Goal: Task Accomplishment & Management: Complete application form

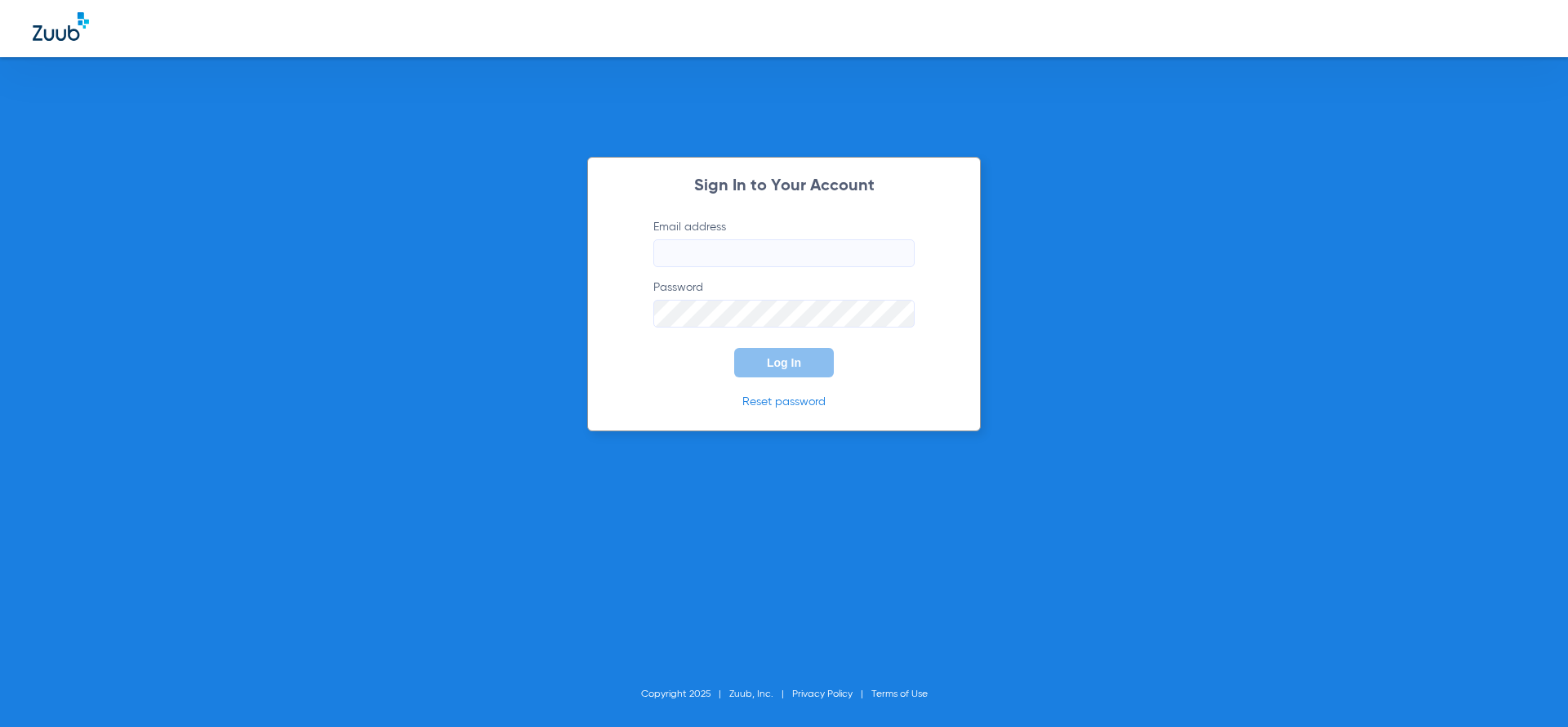
type input "[EMAIL_ADDRESS][DOMAIN_NAME]"
click at [806, 361] on button "Log In" at bounding box center [784, 363] width 99 height 30
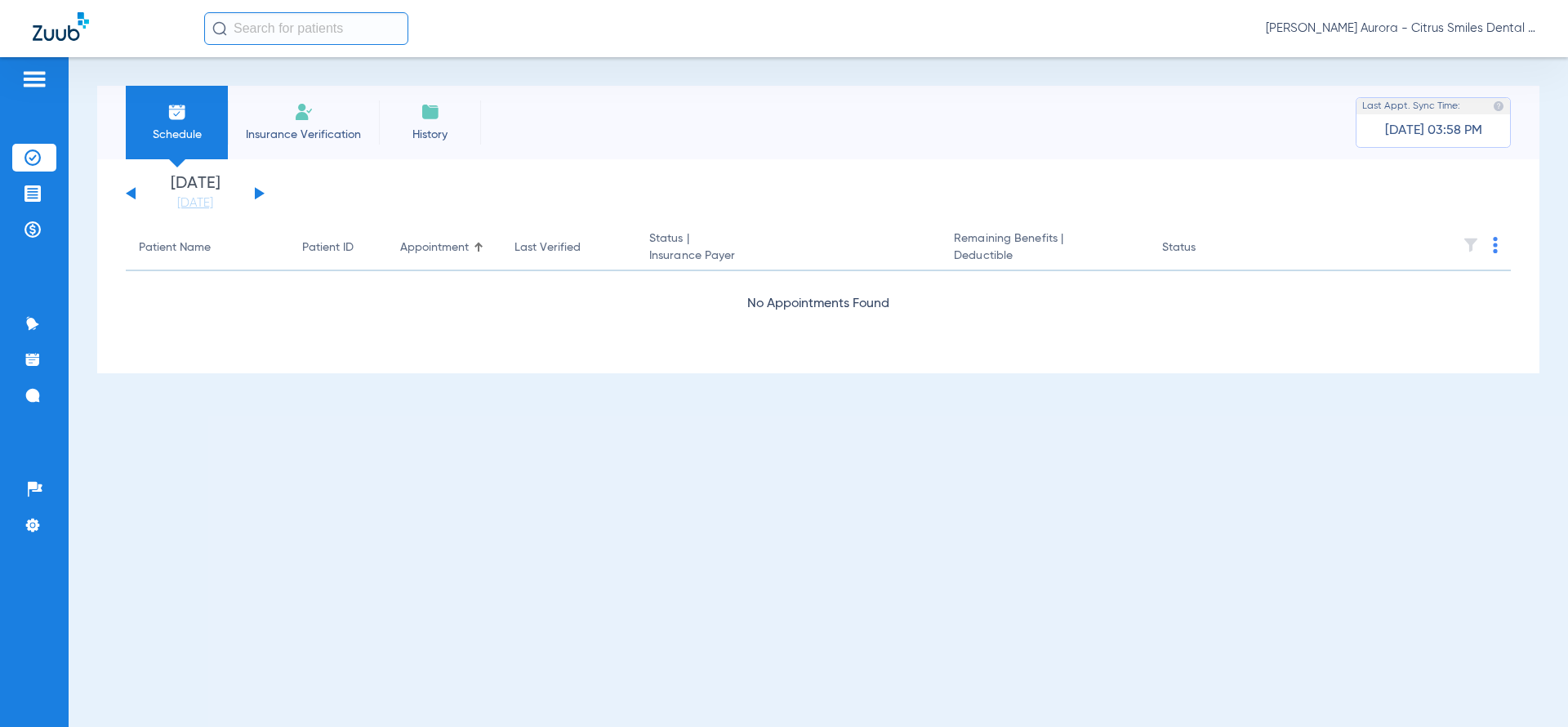
click at [301, 133] on span "Insurance Verification" at bounding box center [303, 135] width 127 height 17
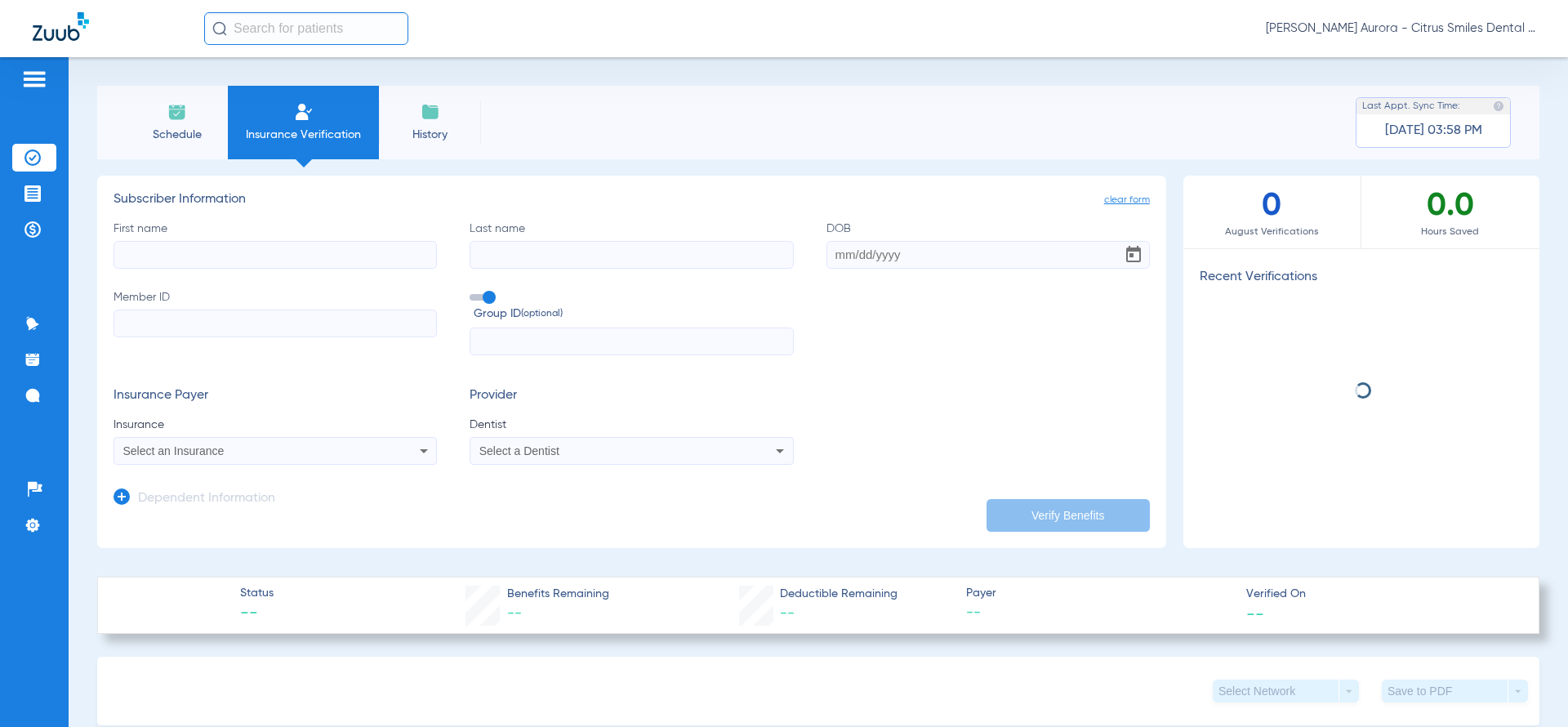
click at [301, 133] on span "Insurance Verification" at bounding box center [303, 135] width 127 height 17
click at [326, 261] on input "First name" at bounding box center [274, 255] width 324 height 28
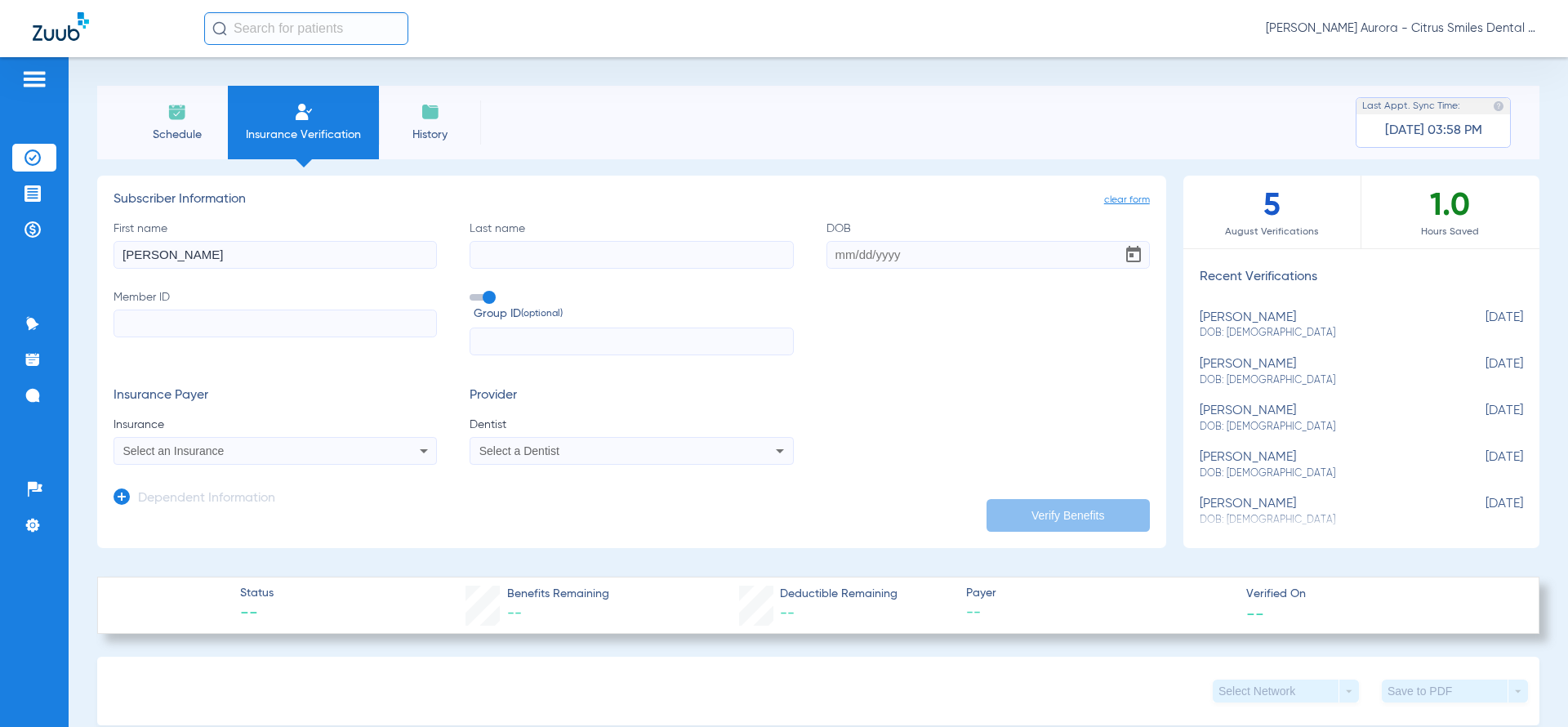
type input "[PERSON_NAME]"
click at [537, 249] on input "Last name" at bounding box center [631, 255] width 324 height 28
type input "[PERSON_NAME]"
click at [291, 325] on input "Member ID" at bounding box center [274, 324] width 324 height 28
paste input "120583406701"
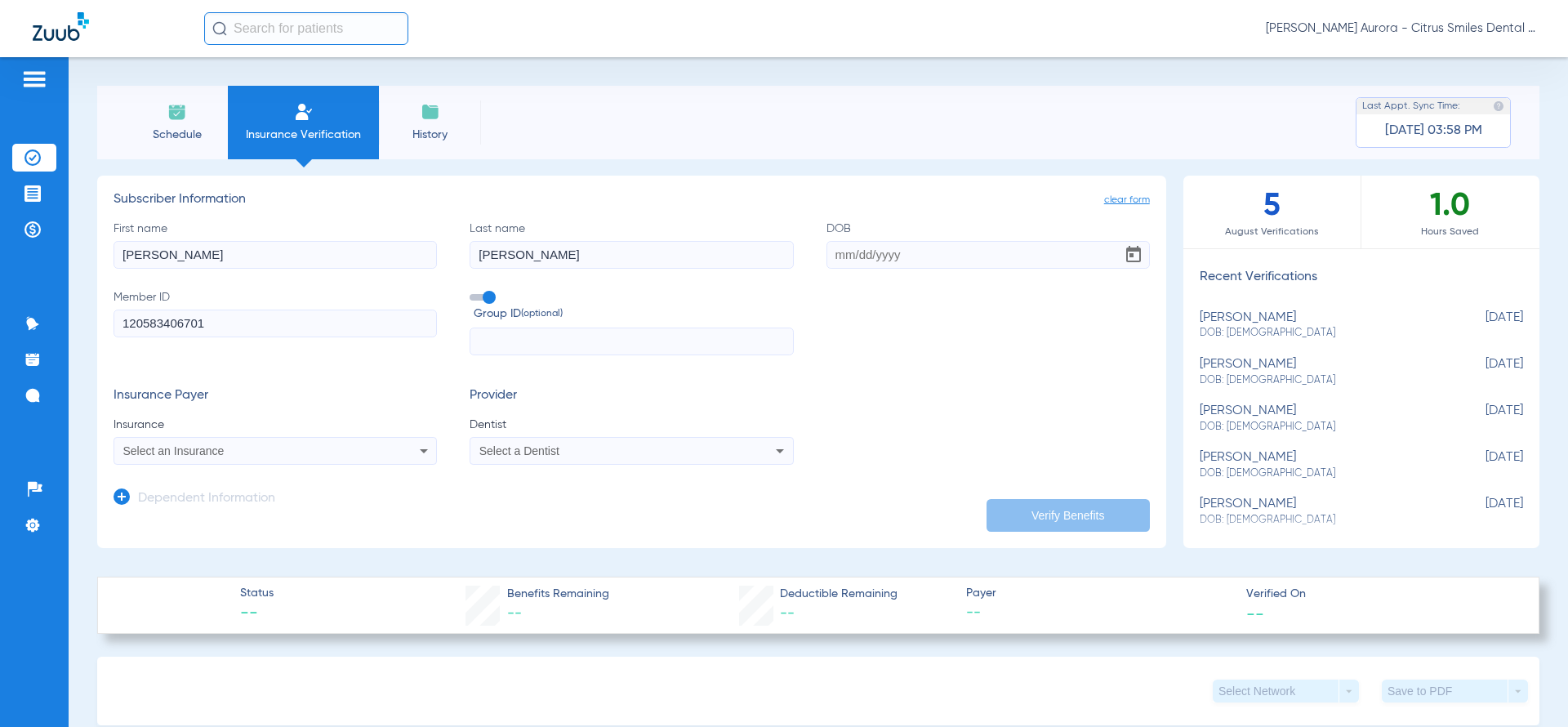
type input "120583406701"
click at [826, 249] on input "DOB" at bounding box center [988, 255] width 324 height 28
paste input "[DATE]"
type input "[DATE]"
click at [470, 295] on span at bounding box center [482, 297] width 24 height 6
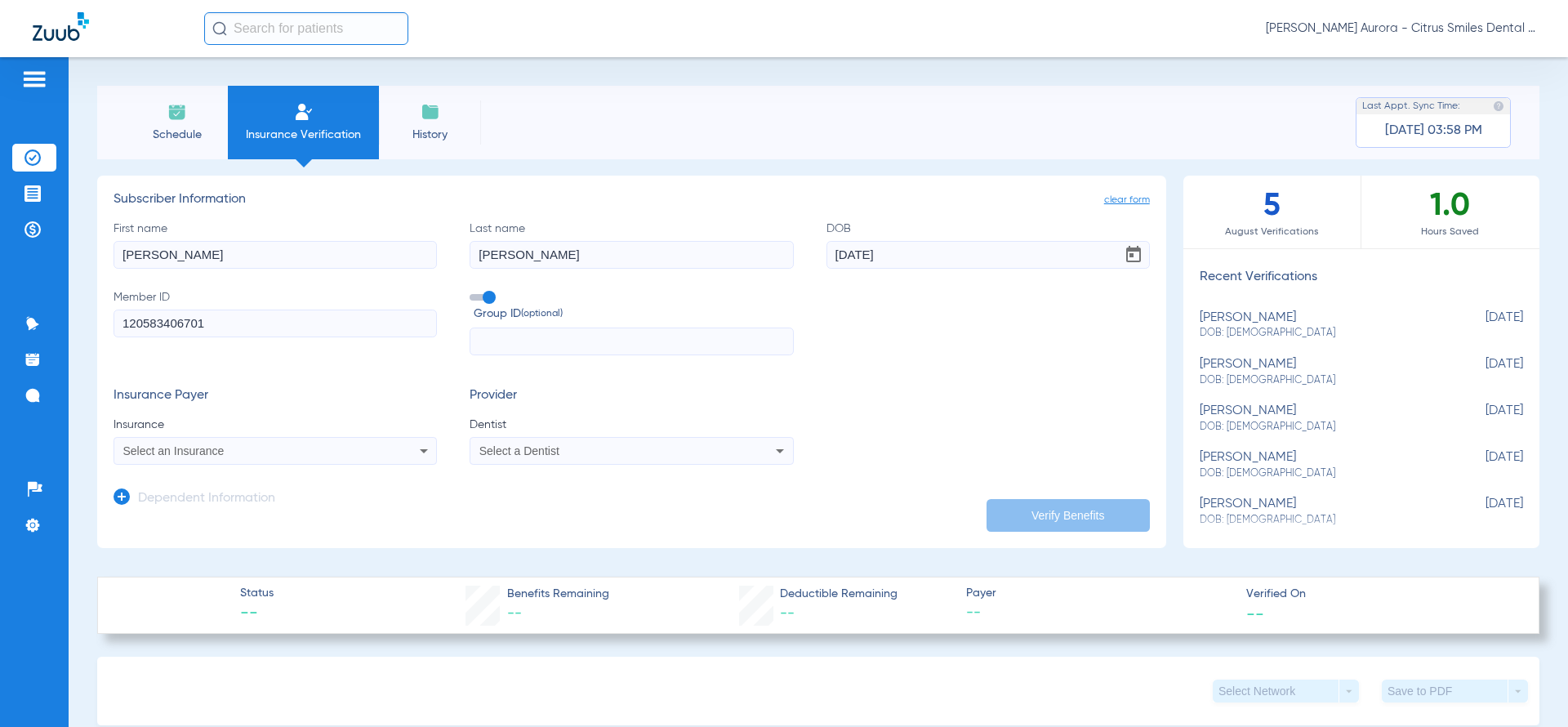
click at [473, 291] on input "Group ID (optional)" at bounding box center [473, 291] width 0 height 0
click at [534, 454] on span "Select a Dentist" at bounding box center [519, 451] width 80 height 13
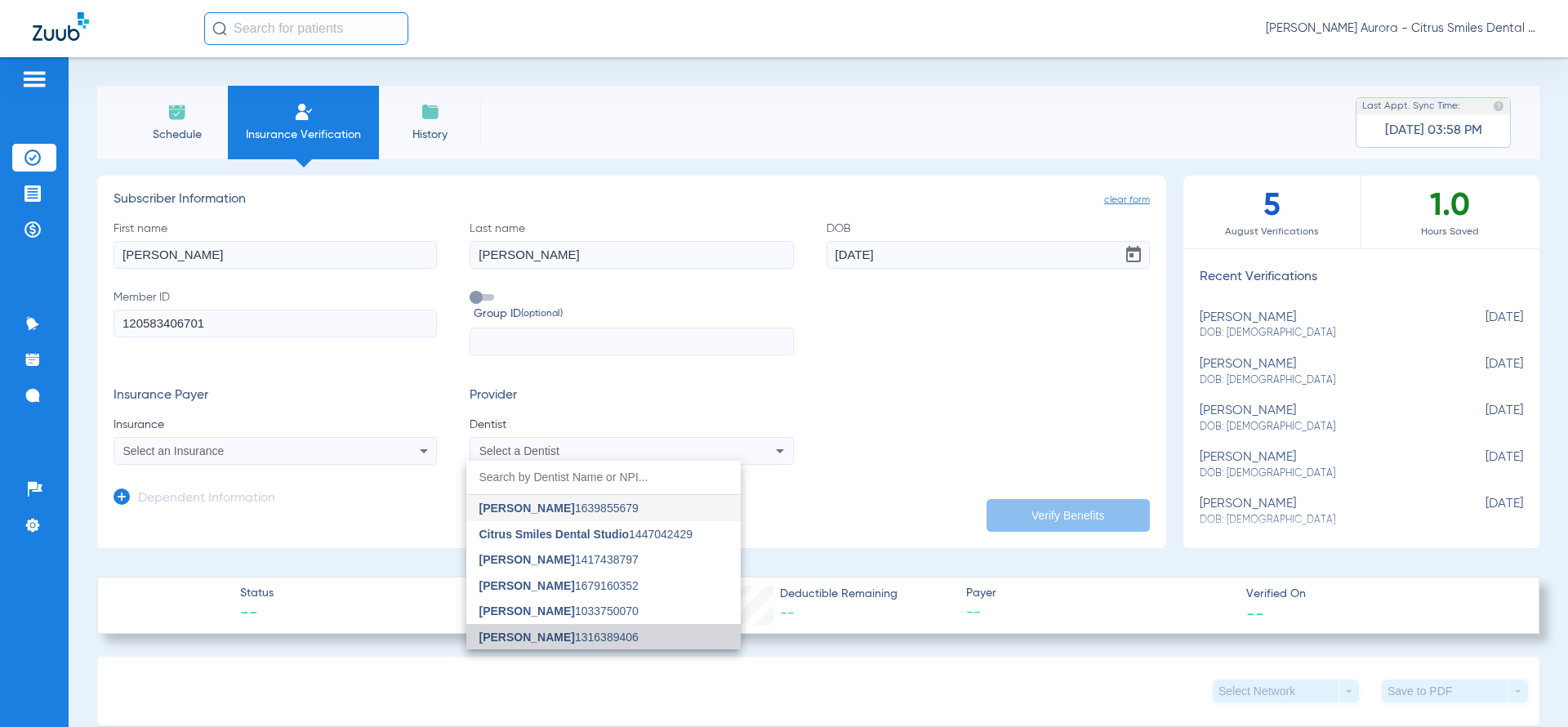
click at [541, 631] on span "[PERSON_NAME]" at bounding box center [527, 637] width 96 height 13
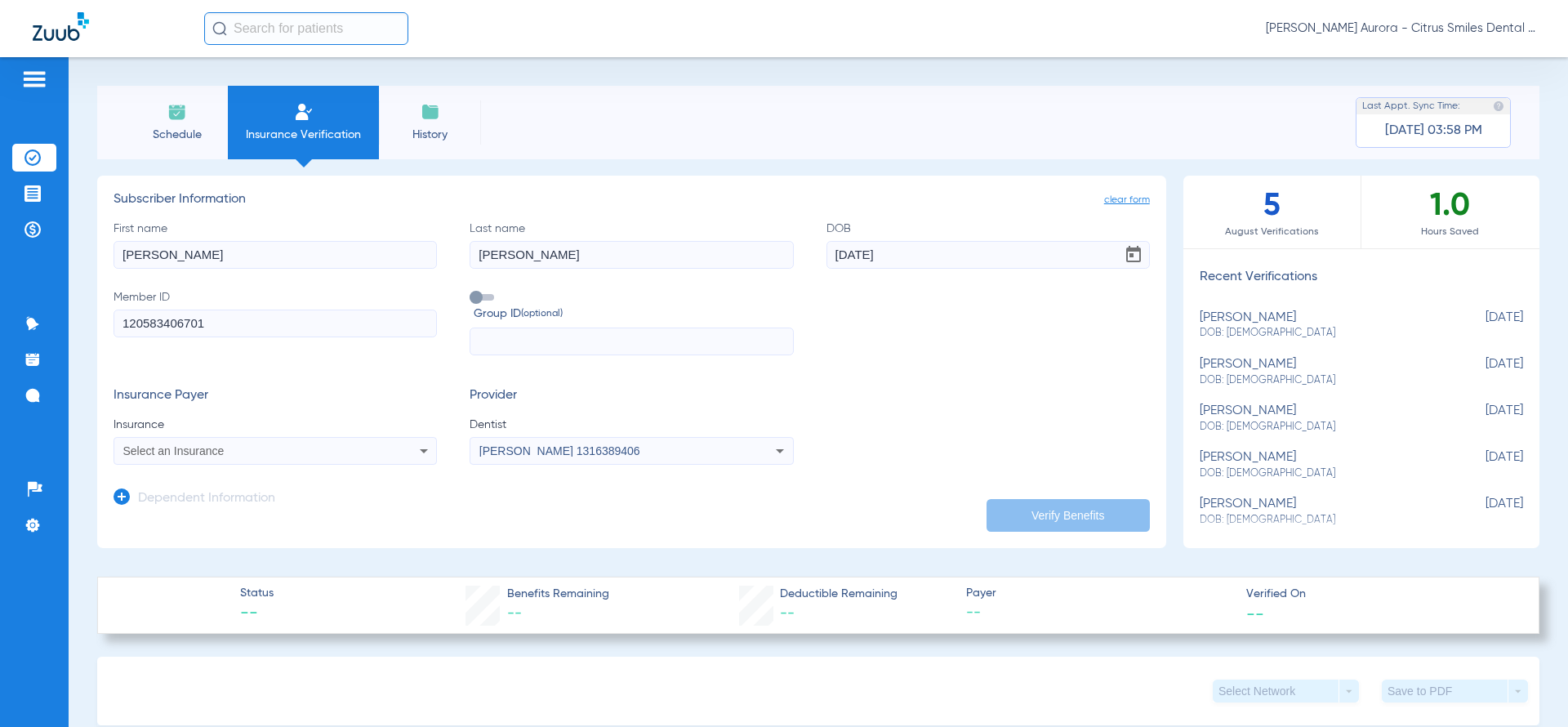
click at [292, 455] on div "Select an Insurance" at bounding box center [245, 451] width 244 height 11
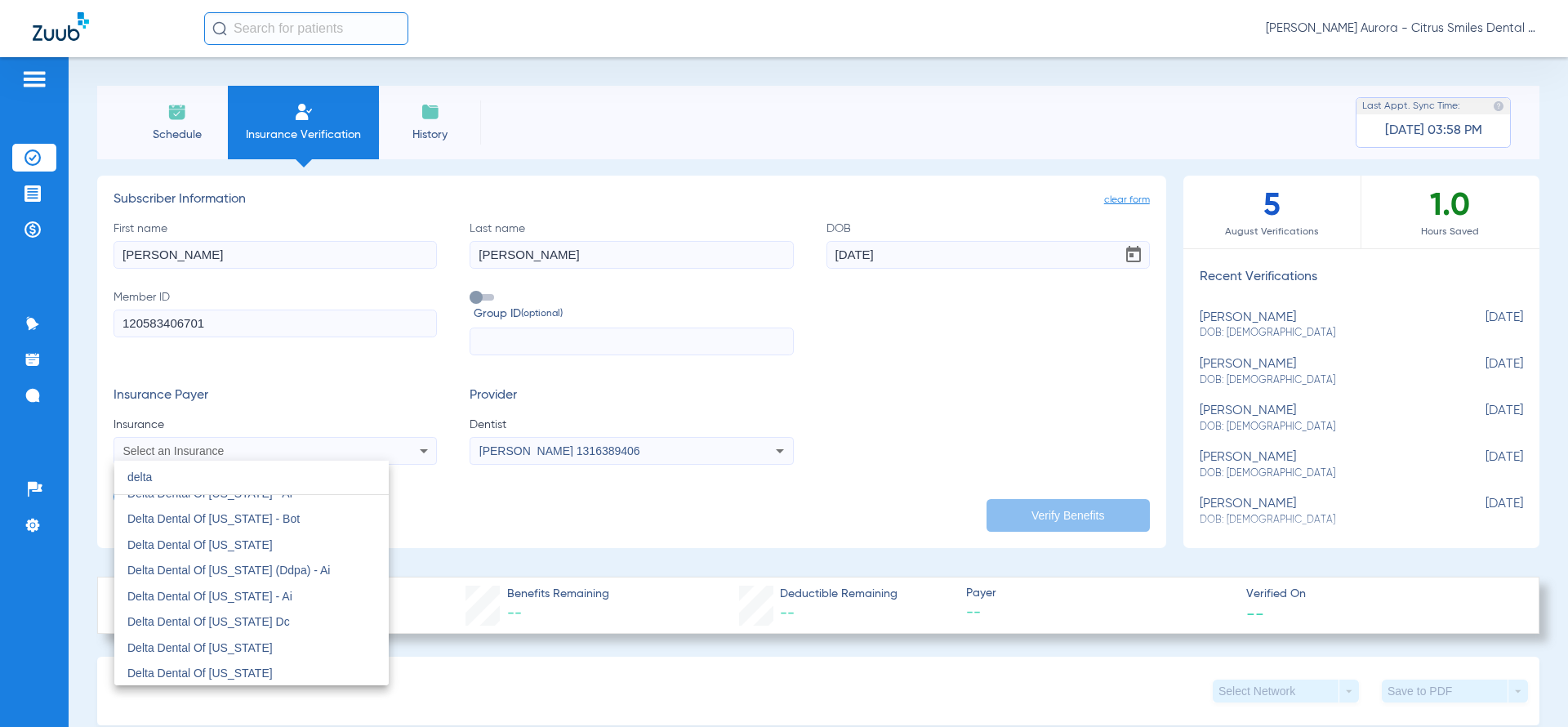
scroll to position [1684, 0]
type input "delta"
click at [284, 612] on mat-option "Delta Dental Of [US_STATE] Dc" at bounding box center [251, 625] width 274 height 26
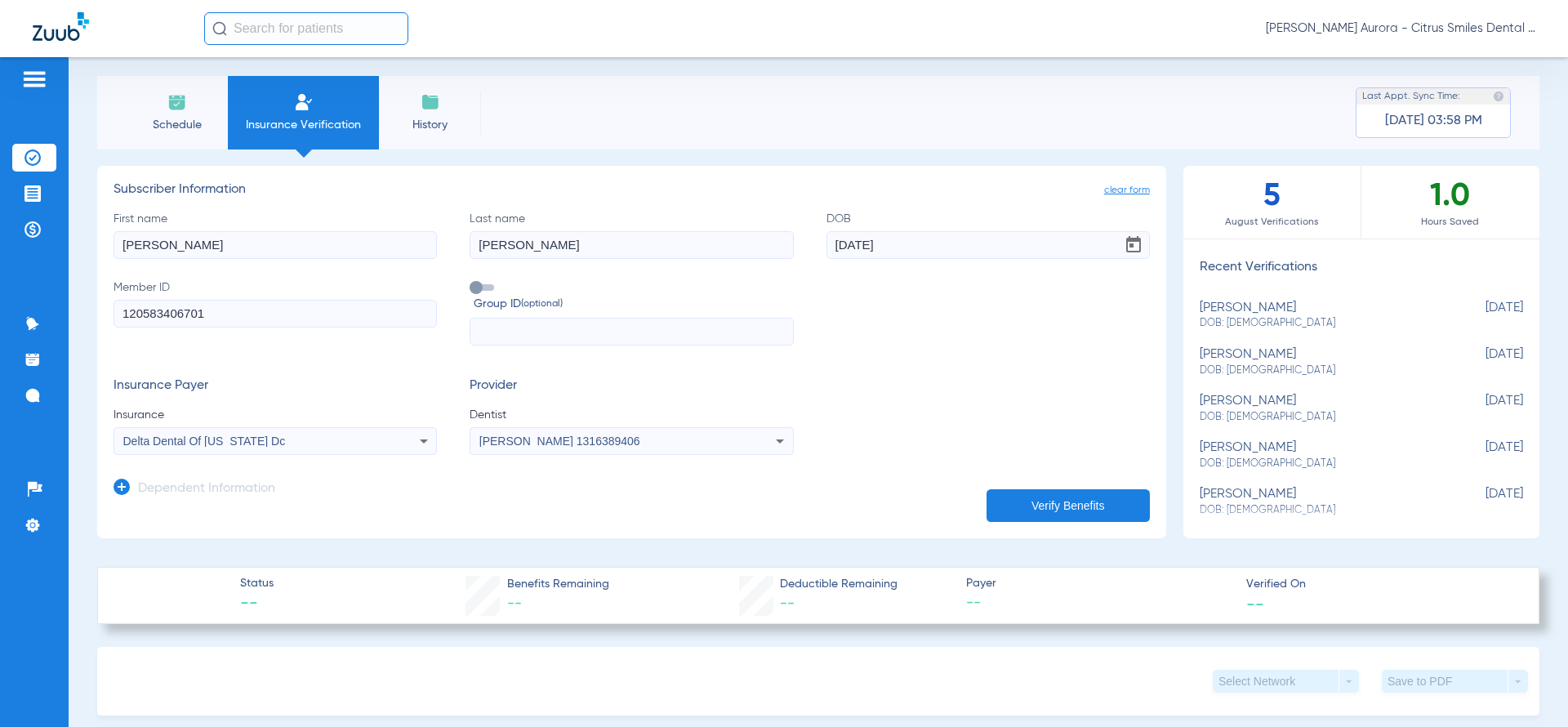
scroll to position [0, 0]
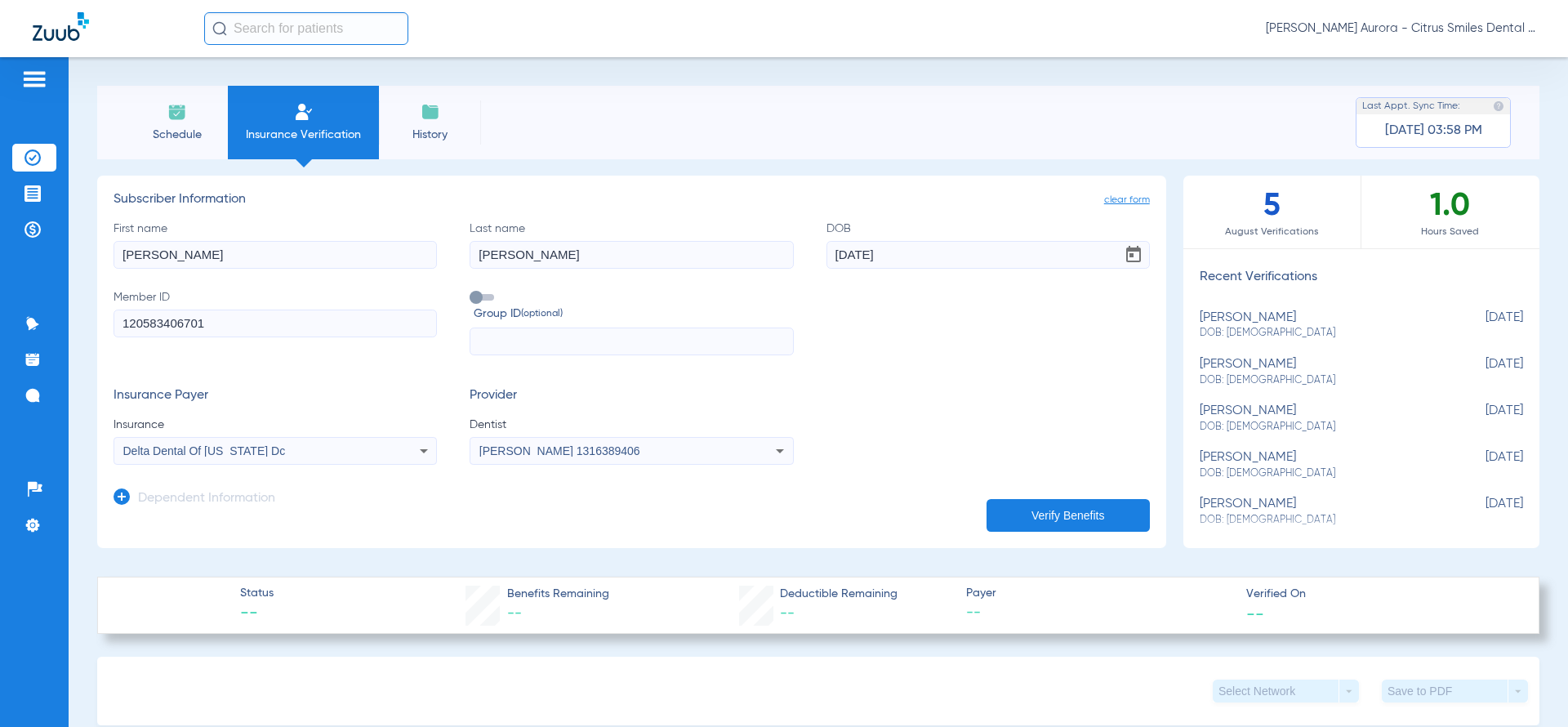
click at [274, 458] on div "Delta Dental Of [US_STATE] Dc" at bounding box center [274, 451] width 322 height 19
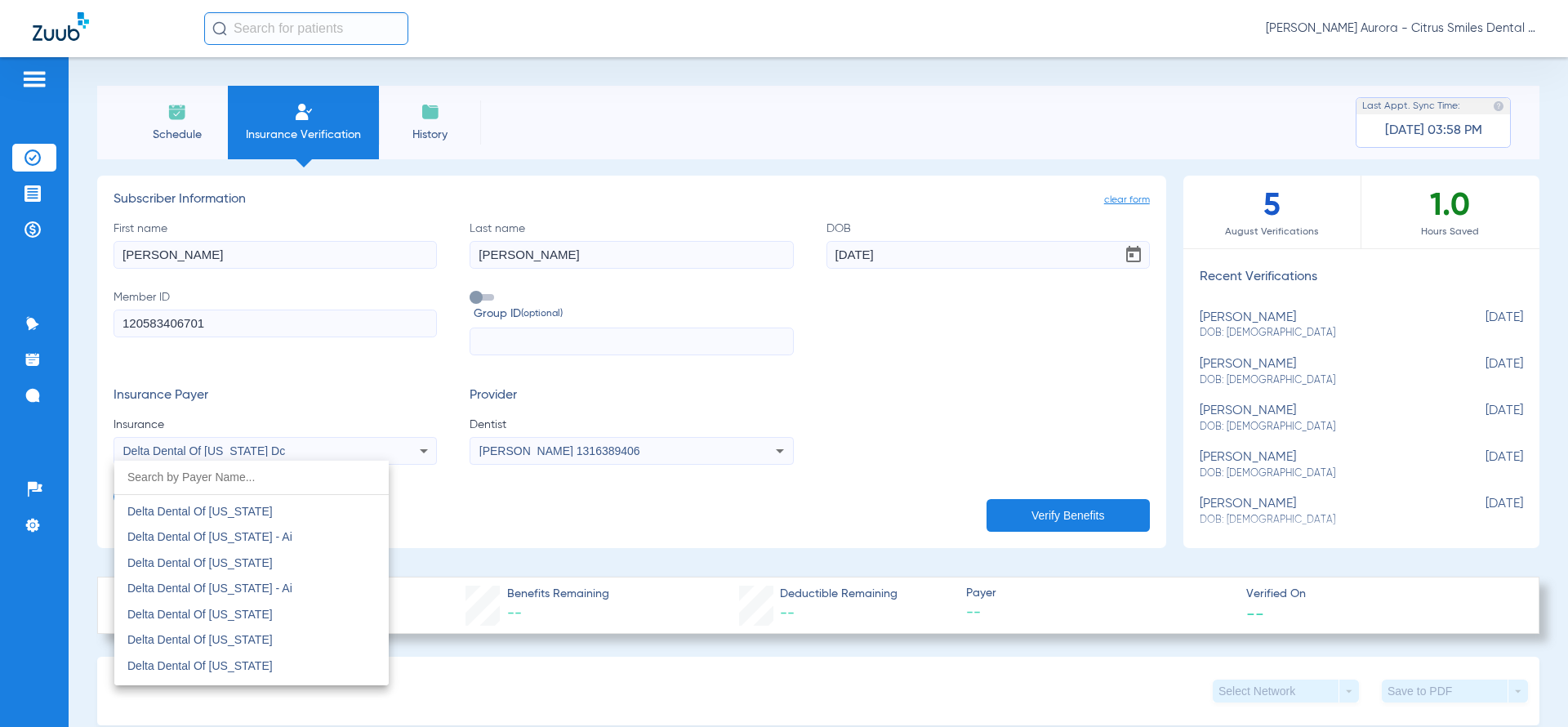
scroll to position [3684, 0]
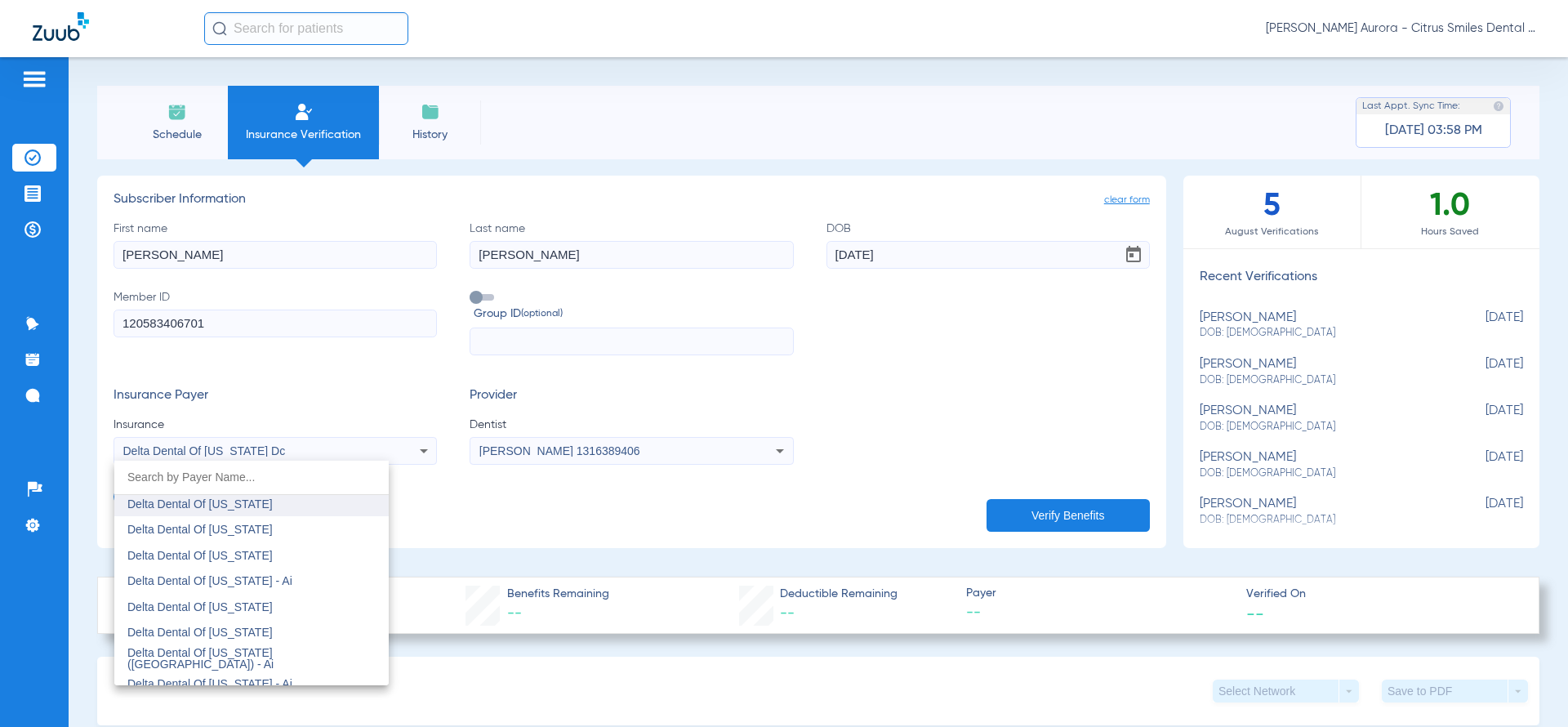
type input "t"
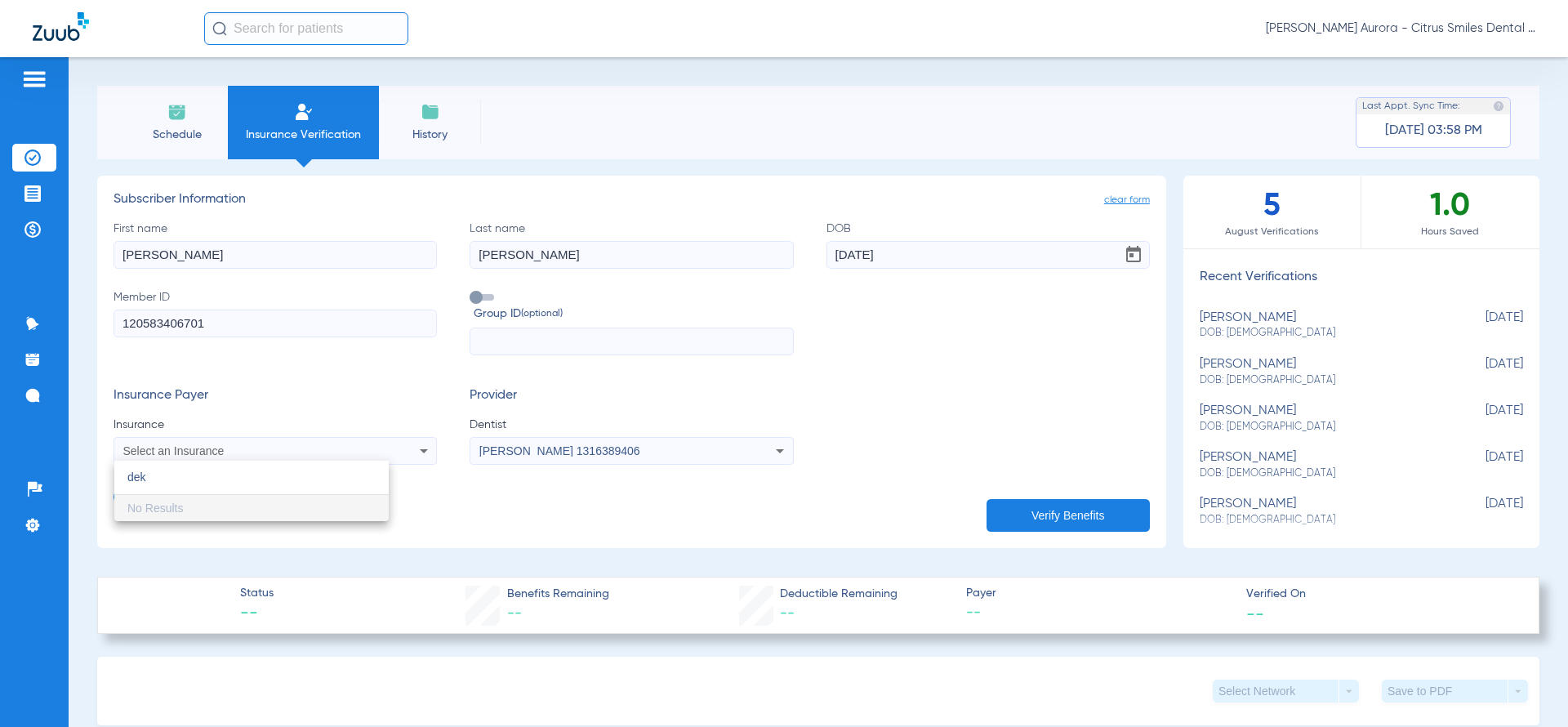
scroll to position [0, 0]
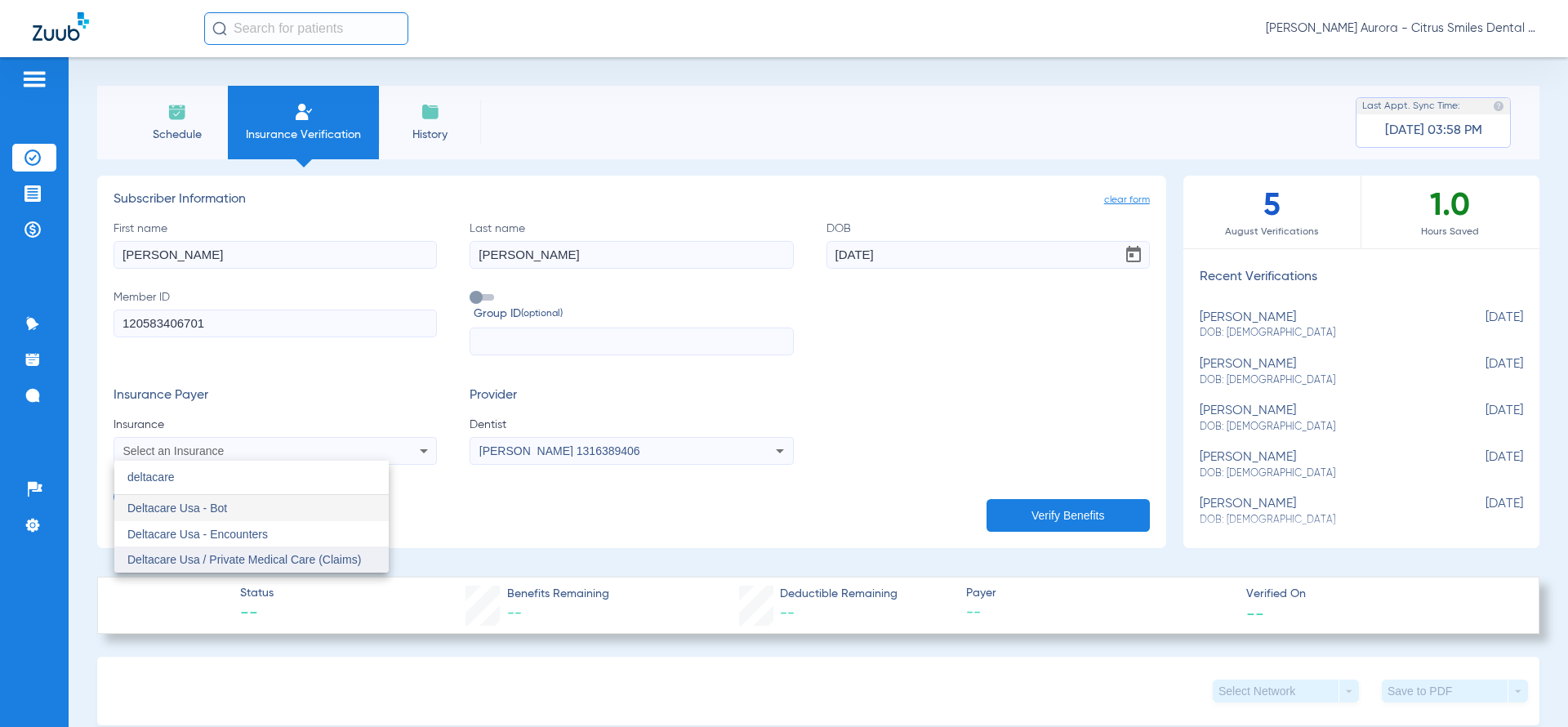
type input "deltacare"
click at [249, 548] on mat-option "Deltacare Usa / Private Medical Care (Claims)" at bounding box center [251, 559] width 274 height 26
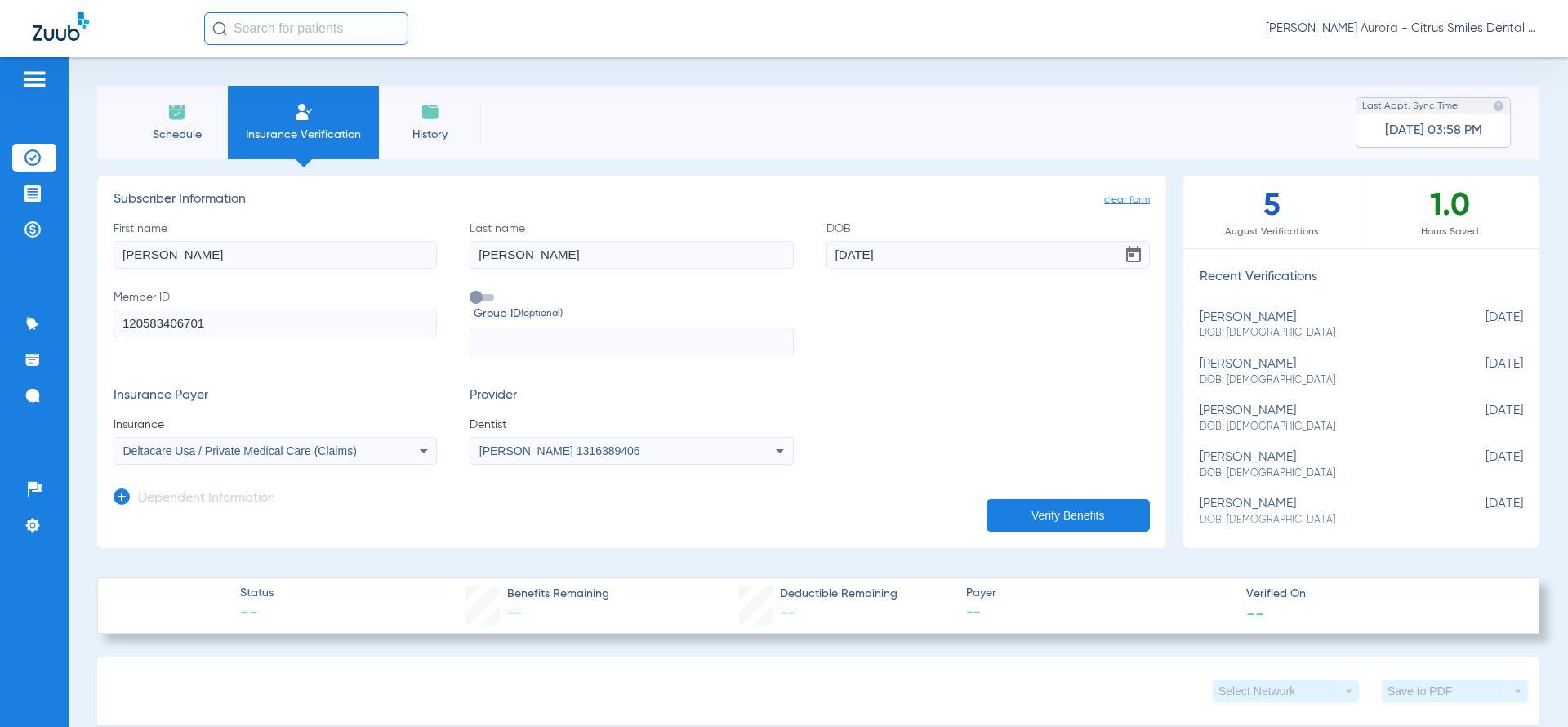
click at [1020, 514] on button "Verify Benefits" at bounding box center [1068, 515] width 163 height 32
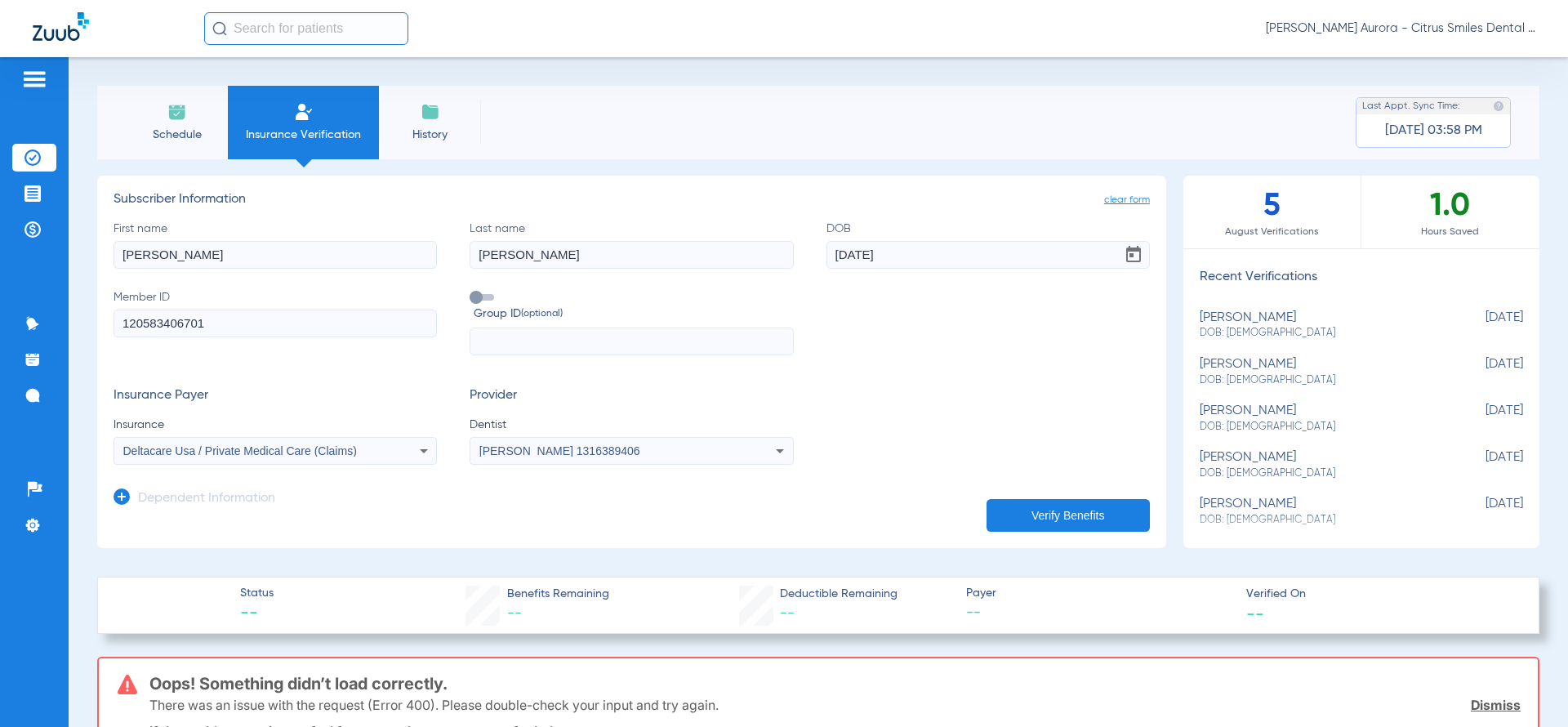
click at [403, 449] on div "Deltacare Usa / Private Medical Care (Claims)" at bounding box center [274, 451] width 322 height 19
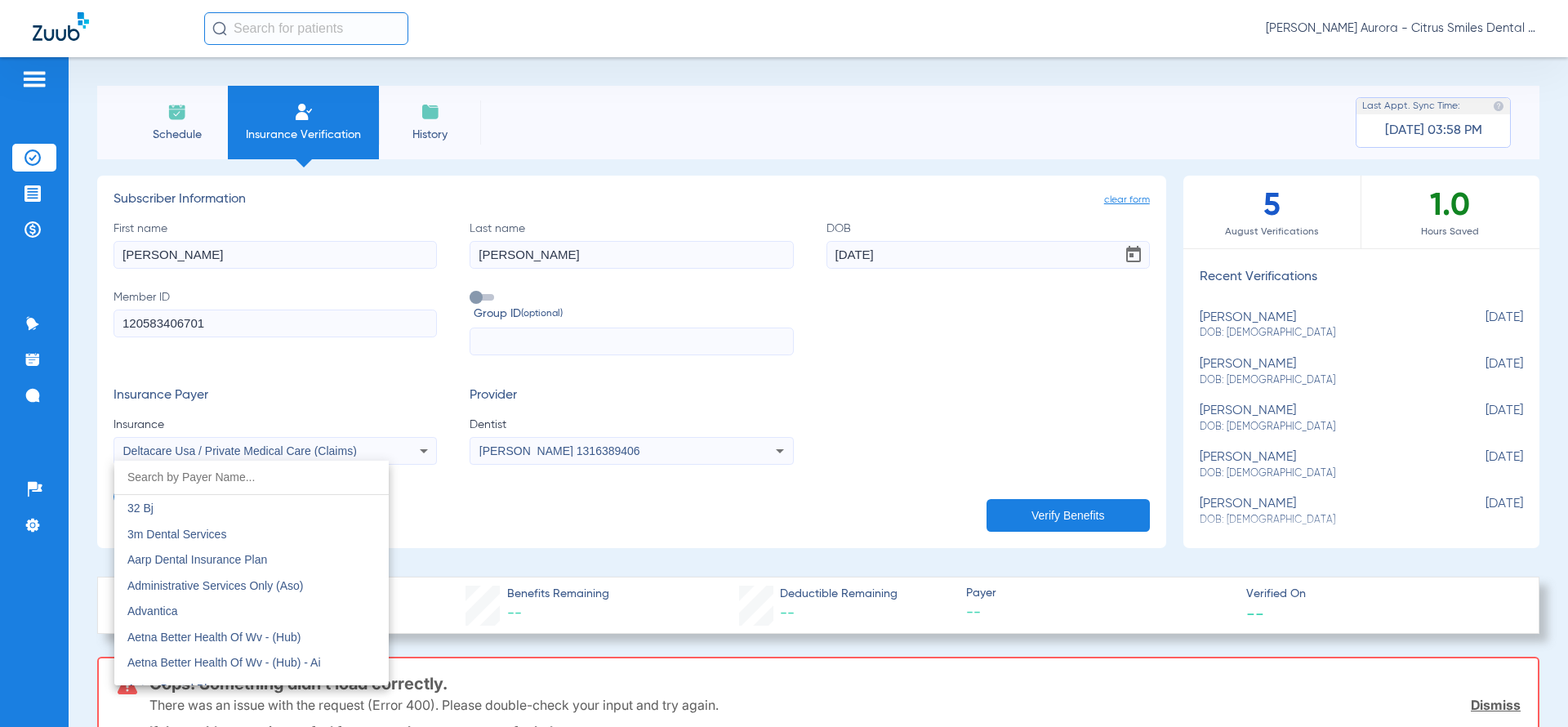
click at [374, 456] on body "[PERSON_NAME] Aurora - Citrus Smiles Dental Studio Patients Insurance Verificat…" at bounding box center [784, 364] width 1568 height 727
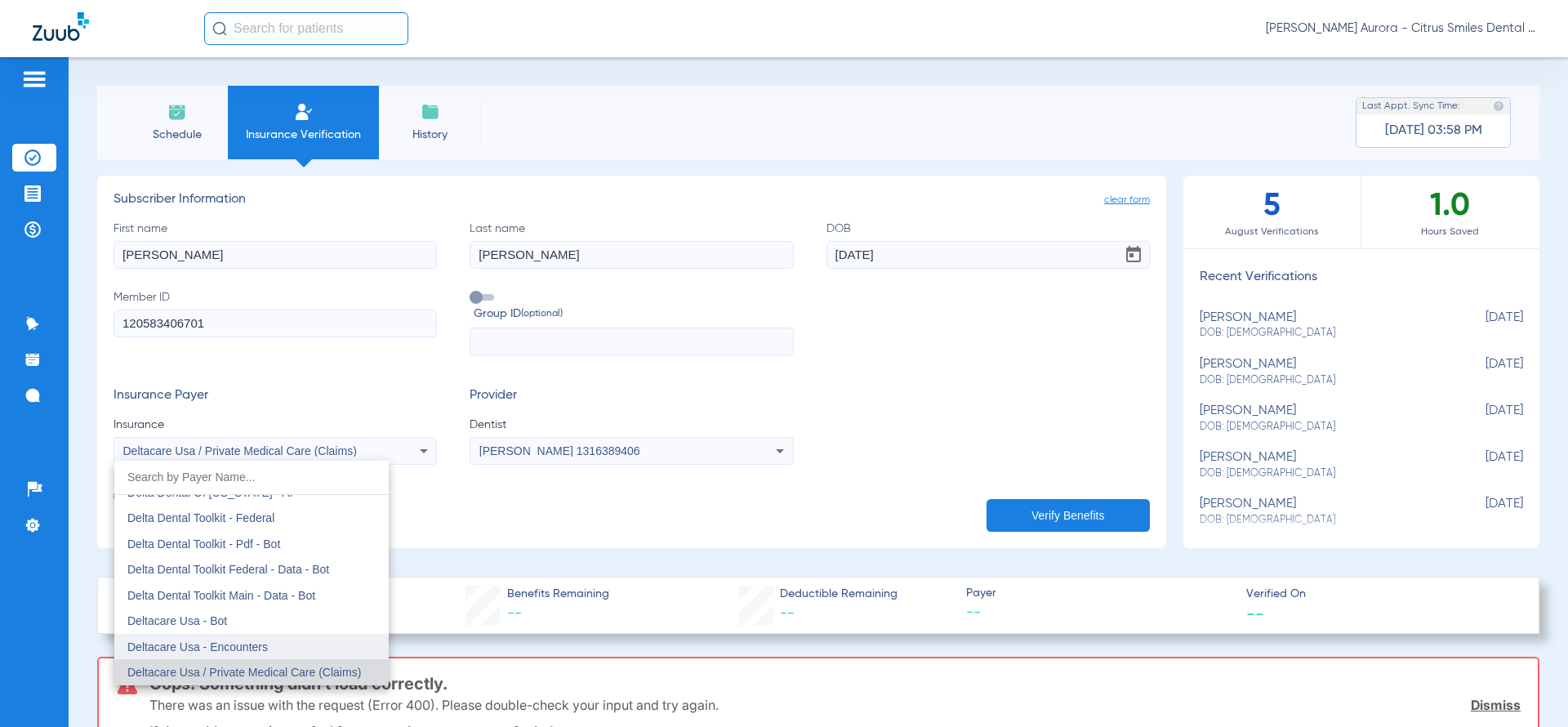
click at [264, 648] on span "Deltacare Usa - Encounters" at bounding box center [198, 647] width 141 height 13
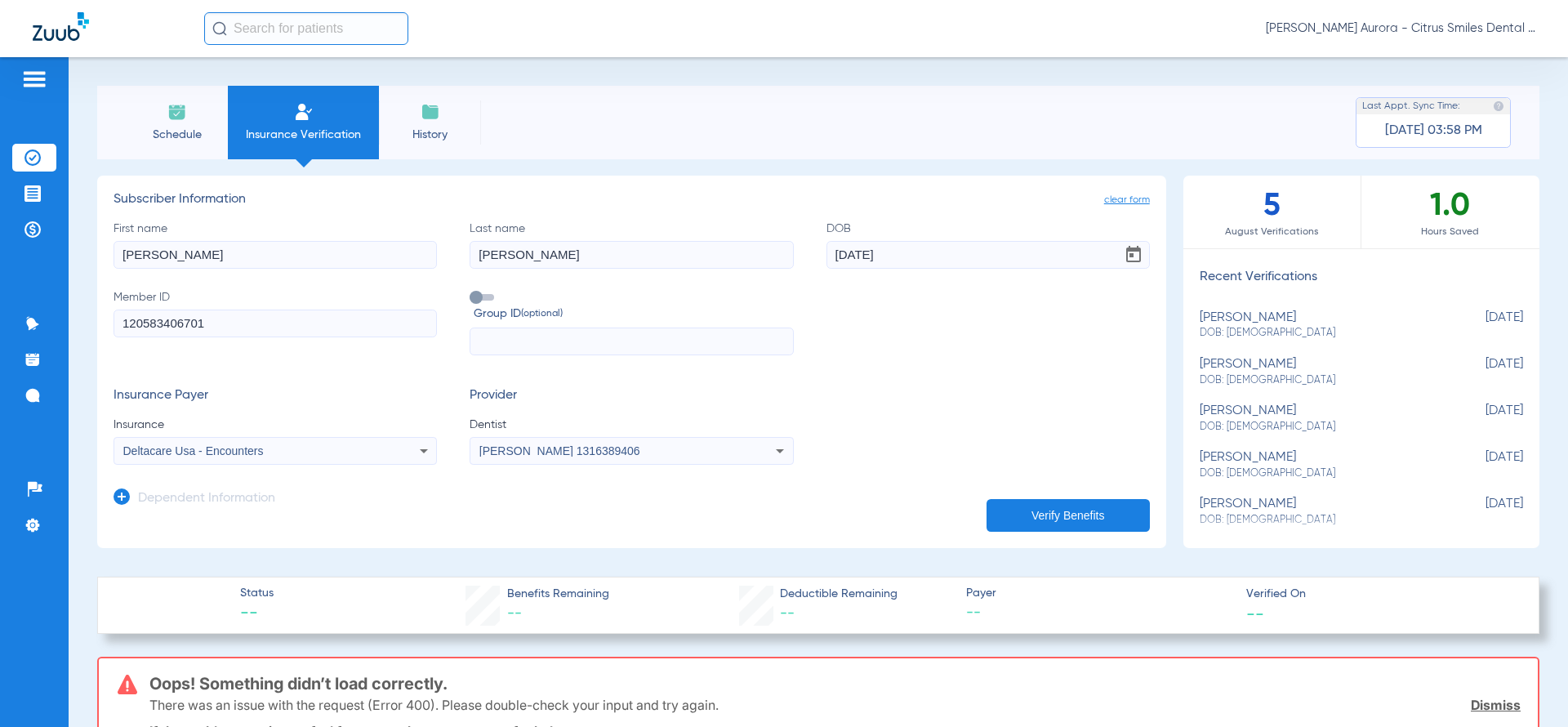
click at [991, 511] on button "Verify Benefits" at bounding box center [1068, 515] width 163 height 32
click at [394, 463] on mat-select "Deltacare Usa - Encounters" at bounding box center [274, 451] width 324 height 28
click at [389, 454] on div "Deltacare Usa - Encounters" at bounding box center [274, 451] width 322 height 19
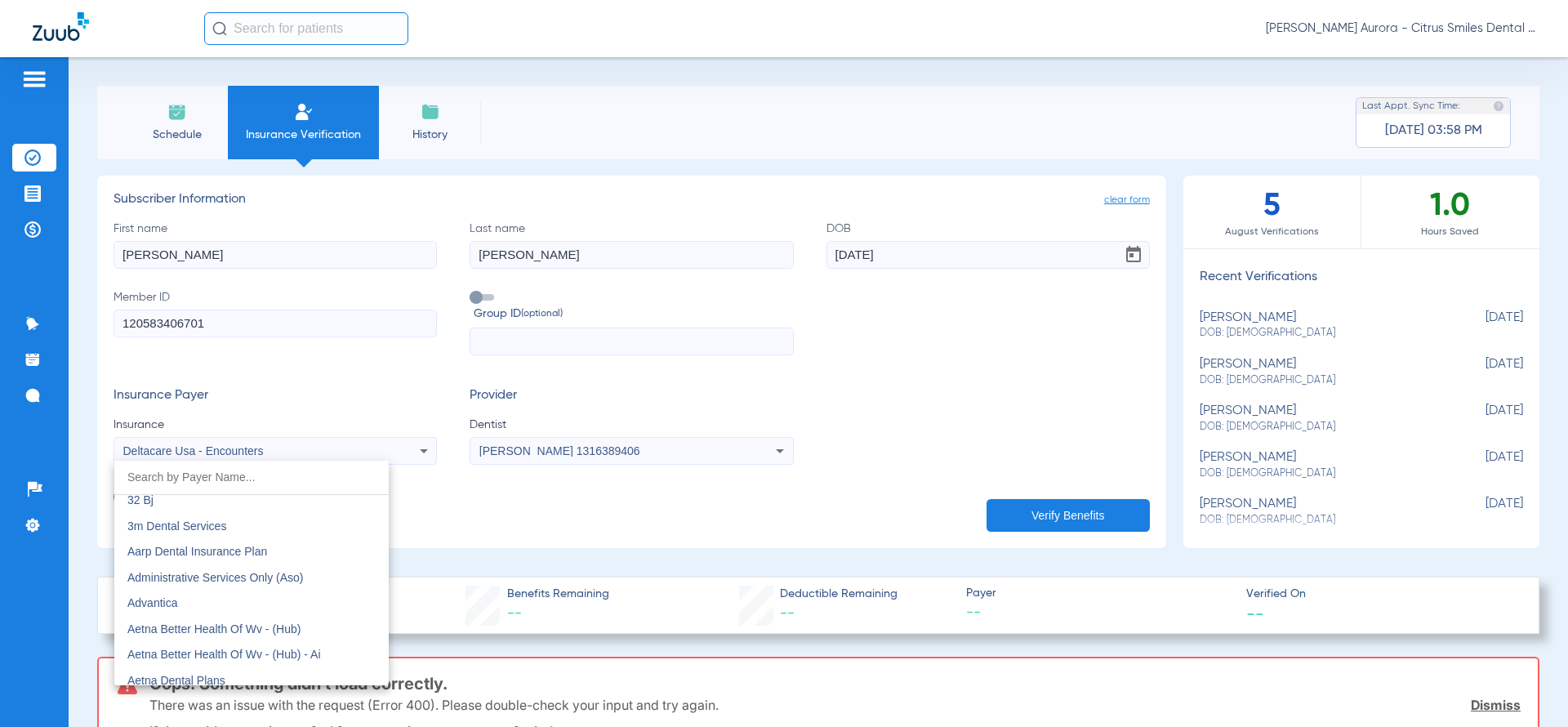
scroll to position [10, 0]
type input "delta dental"
click at [271, 501] on mat-option "Delta Dental" at bounding box center [251, 498] width 274 height 26
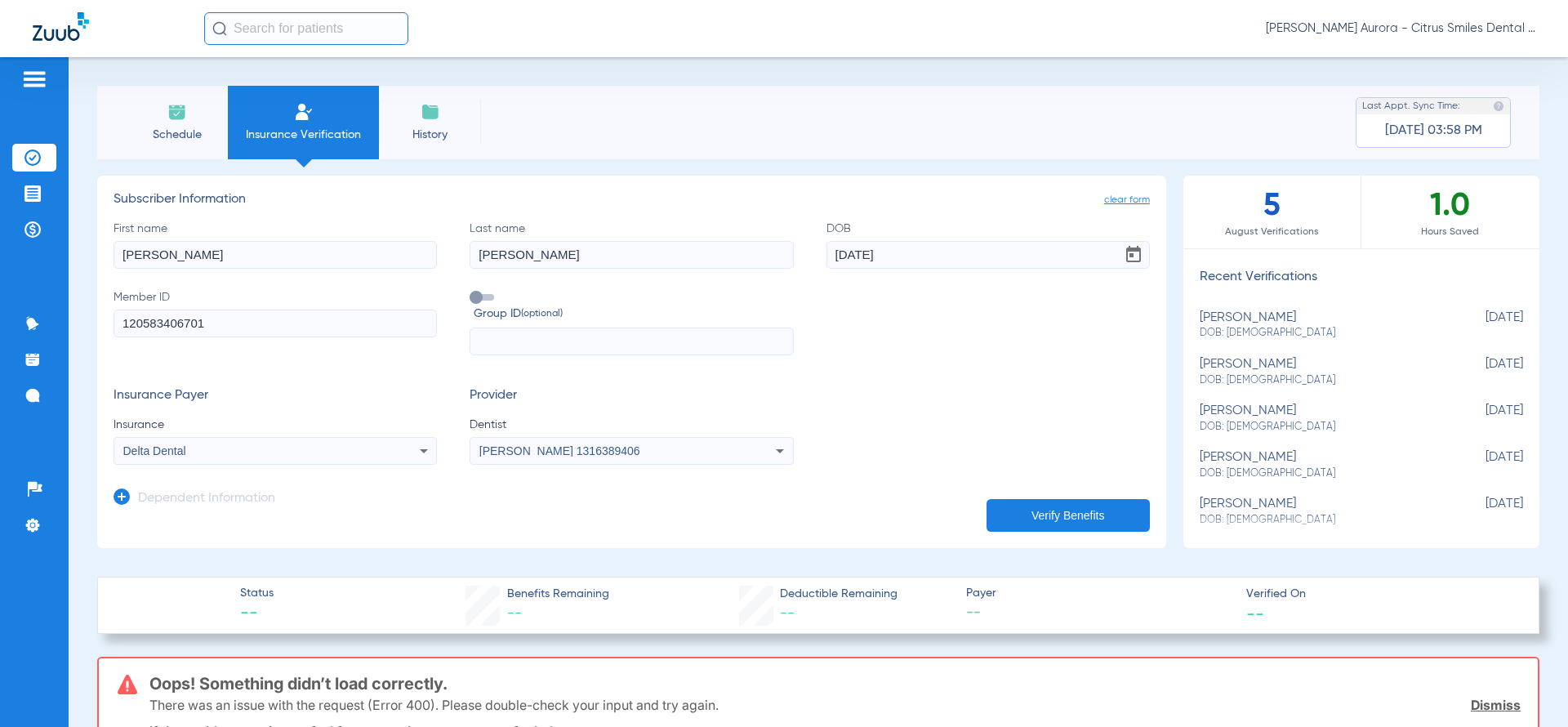
click at [1014, 513] on button "Verify Benefits" at bounding box center [1068, 515] width 163 height 32
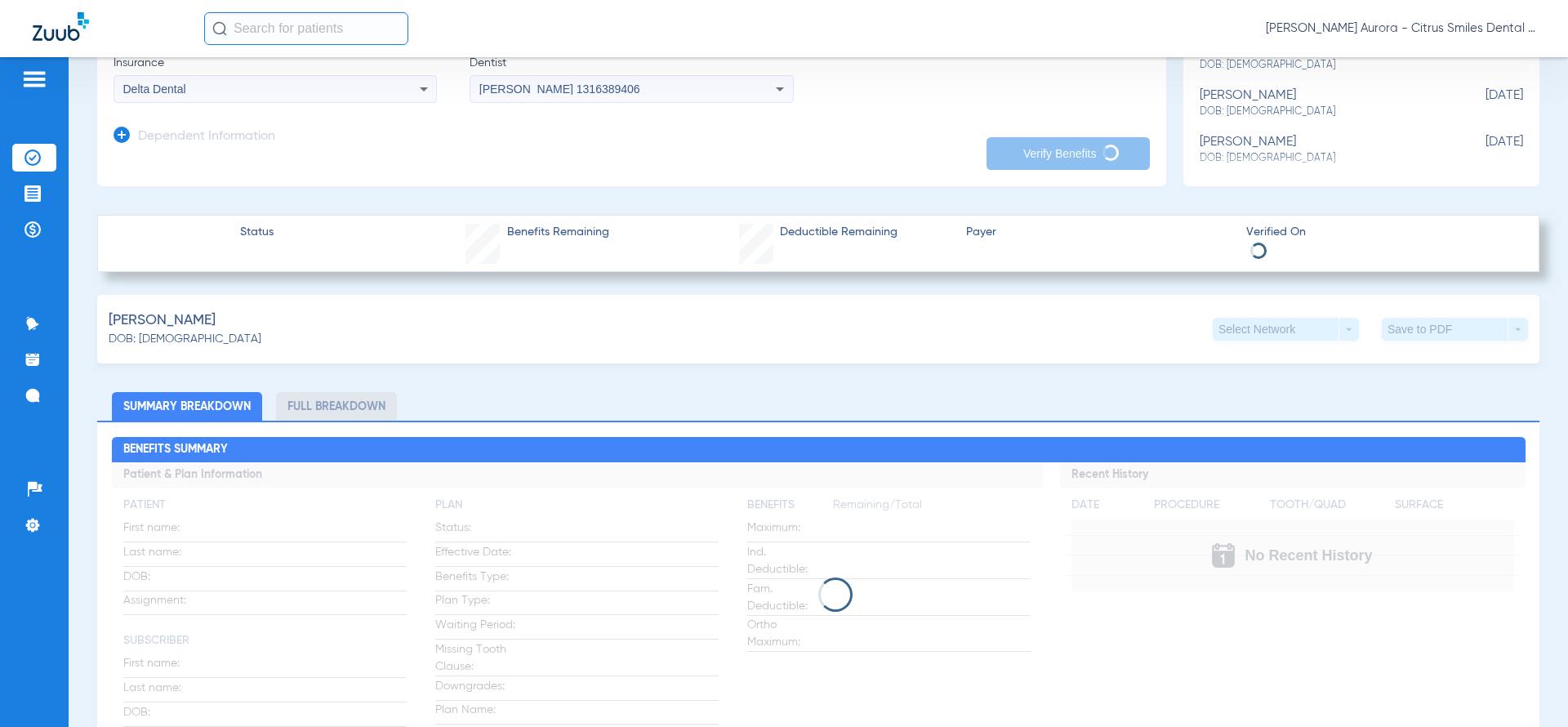
scroll to position [0, 0]
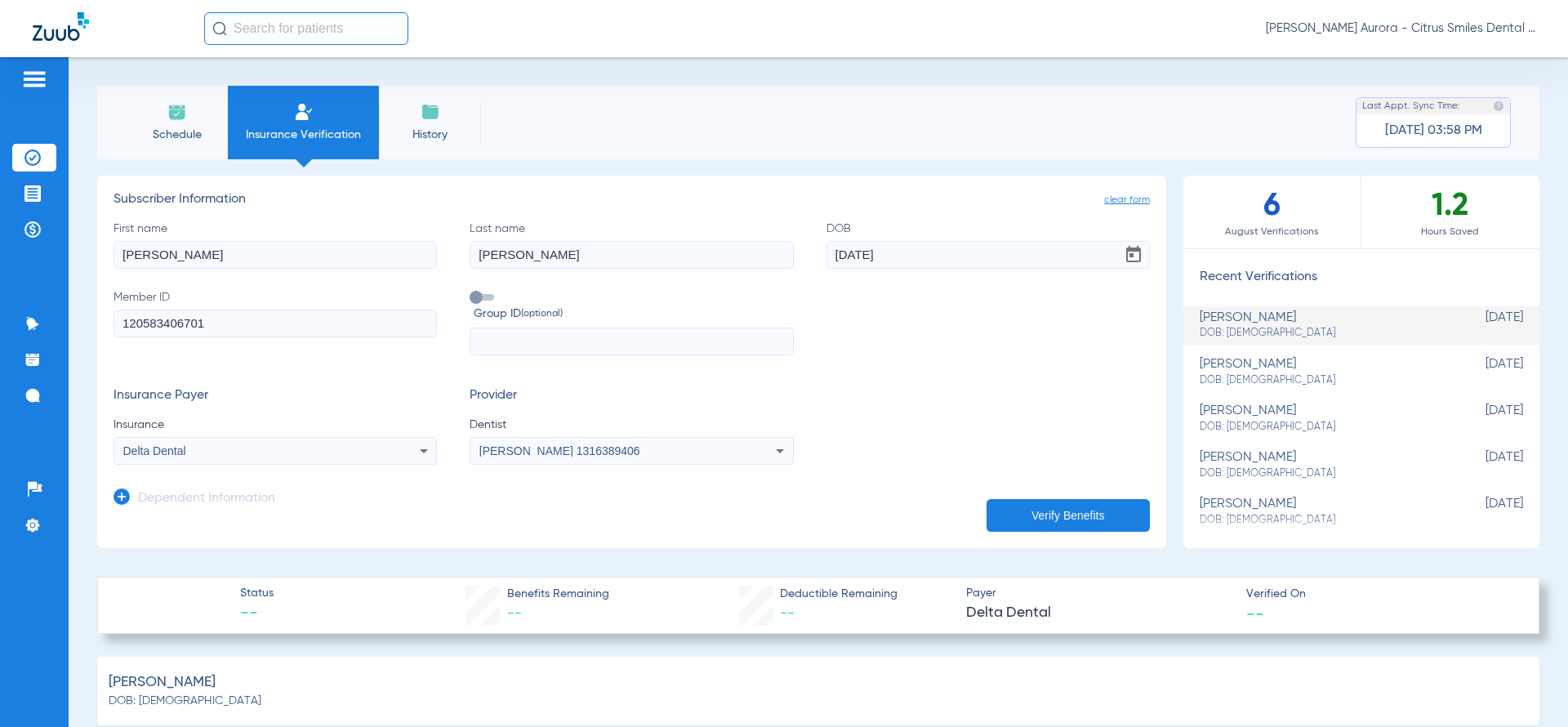
type input "0"
select select "page-width"
type input "1"
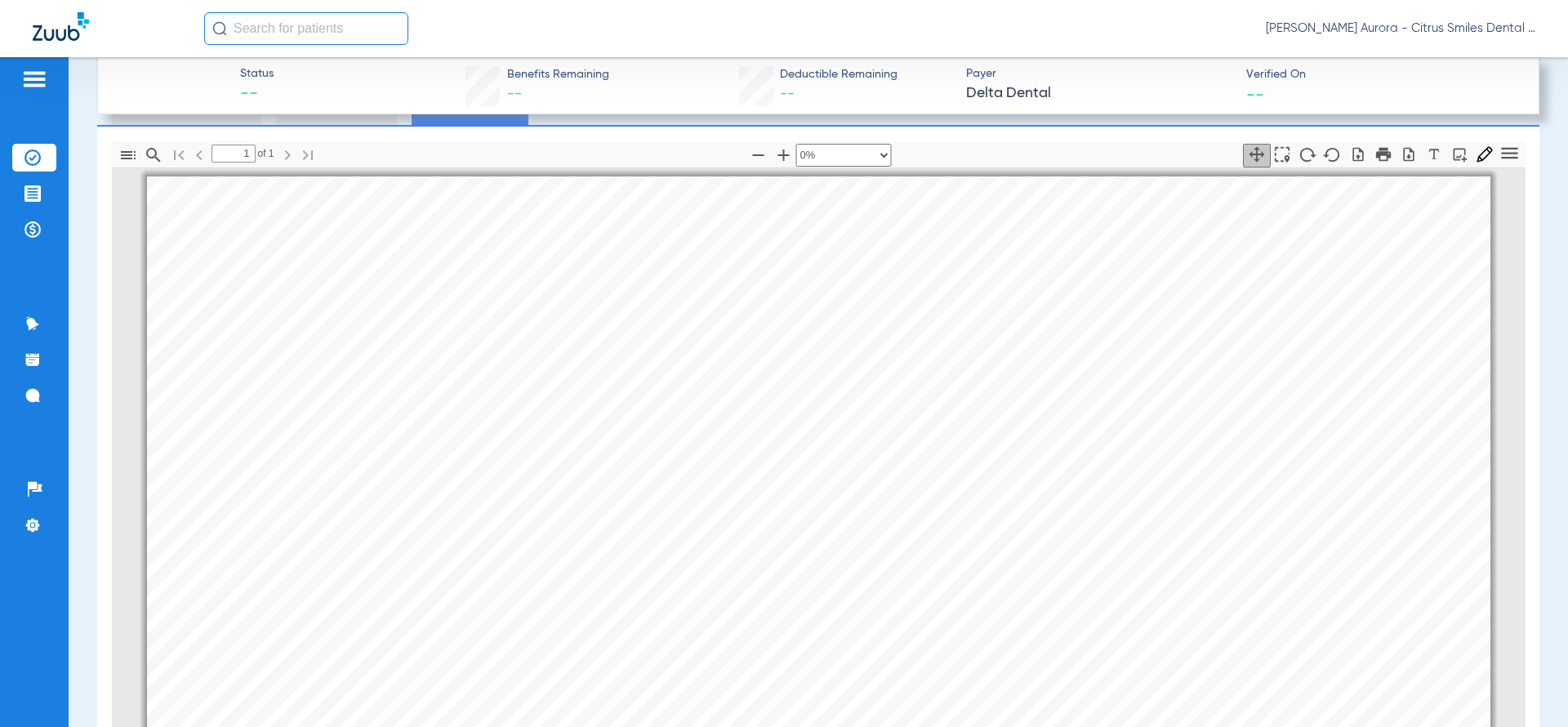
scroll to position [325, 633]
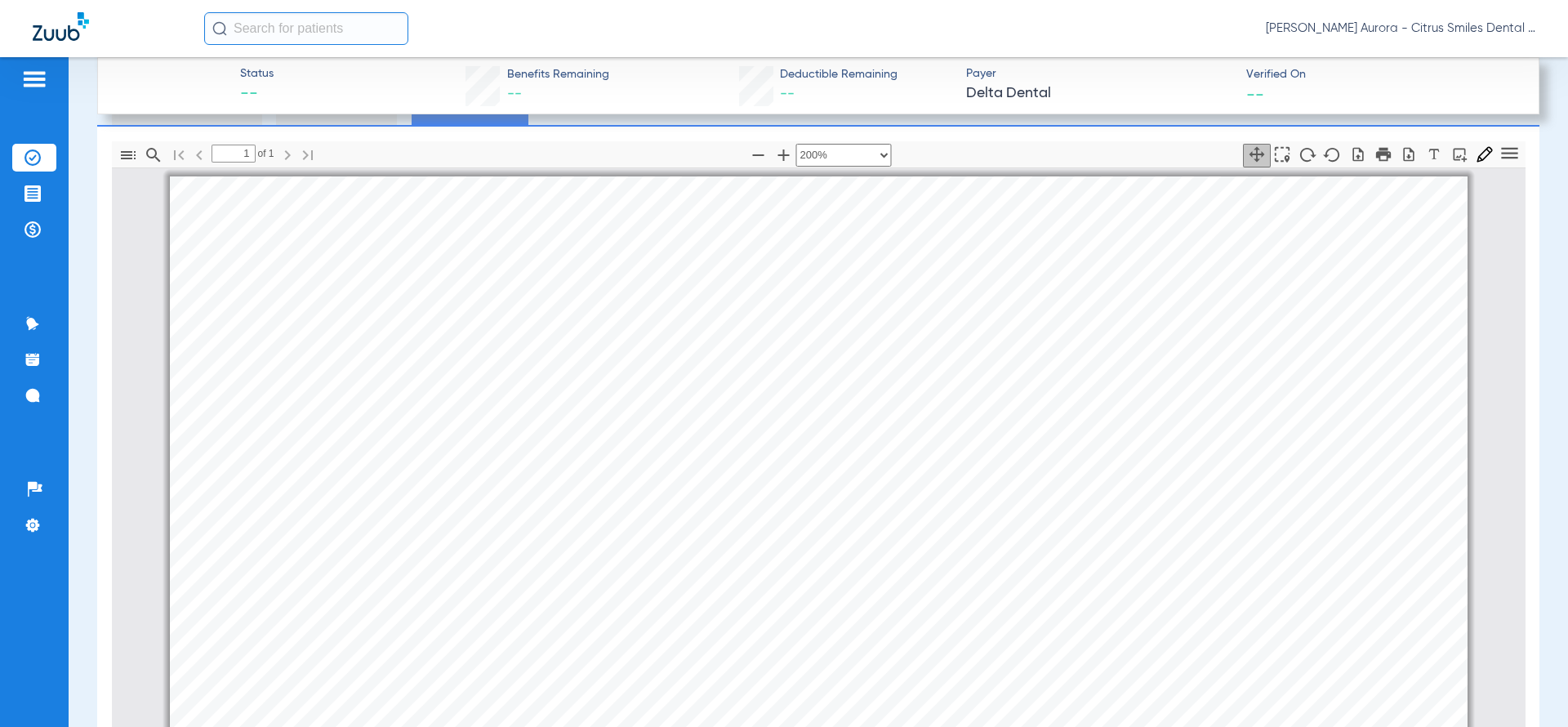
select select "1"
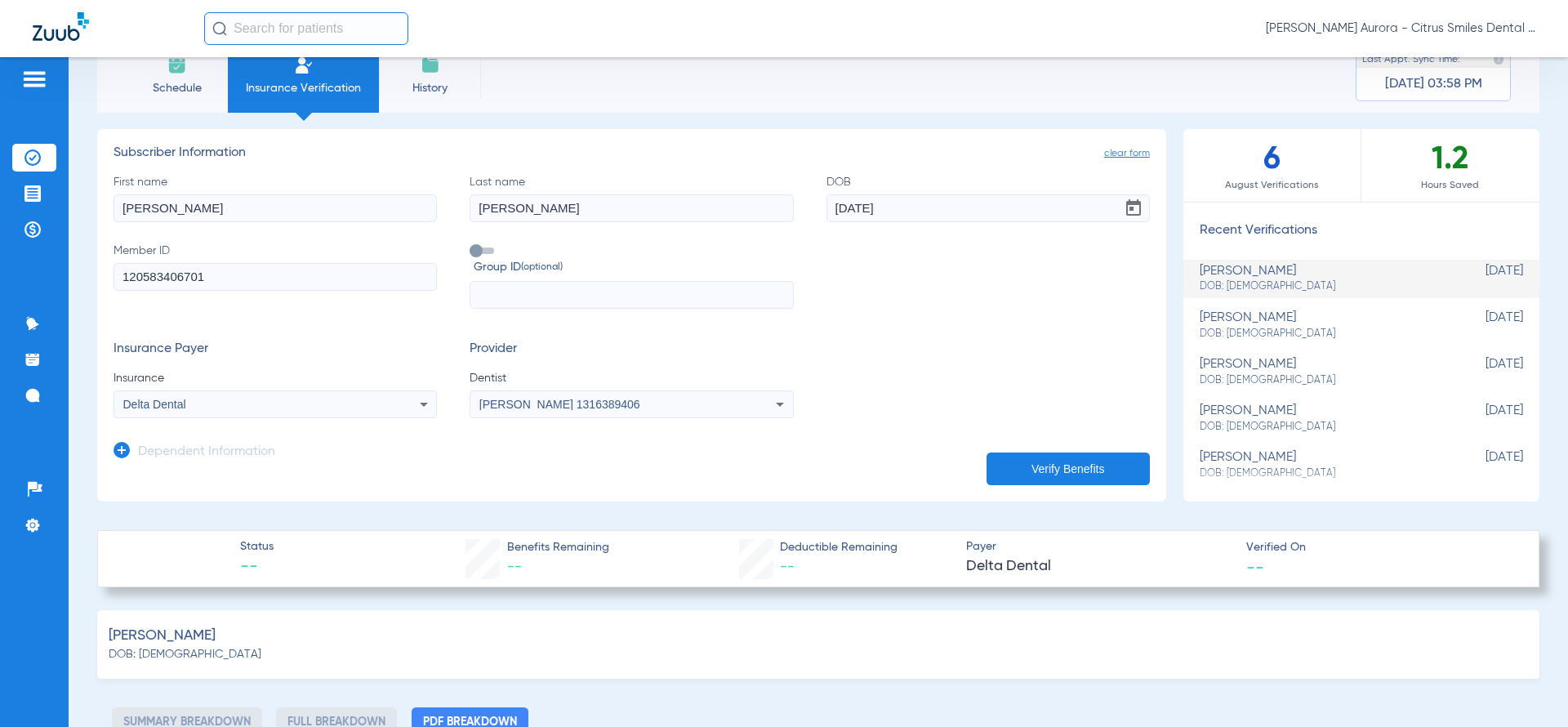
scroll to position [0, 0]
